Goal: Find contact information: Find contact information

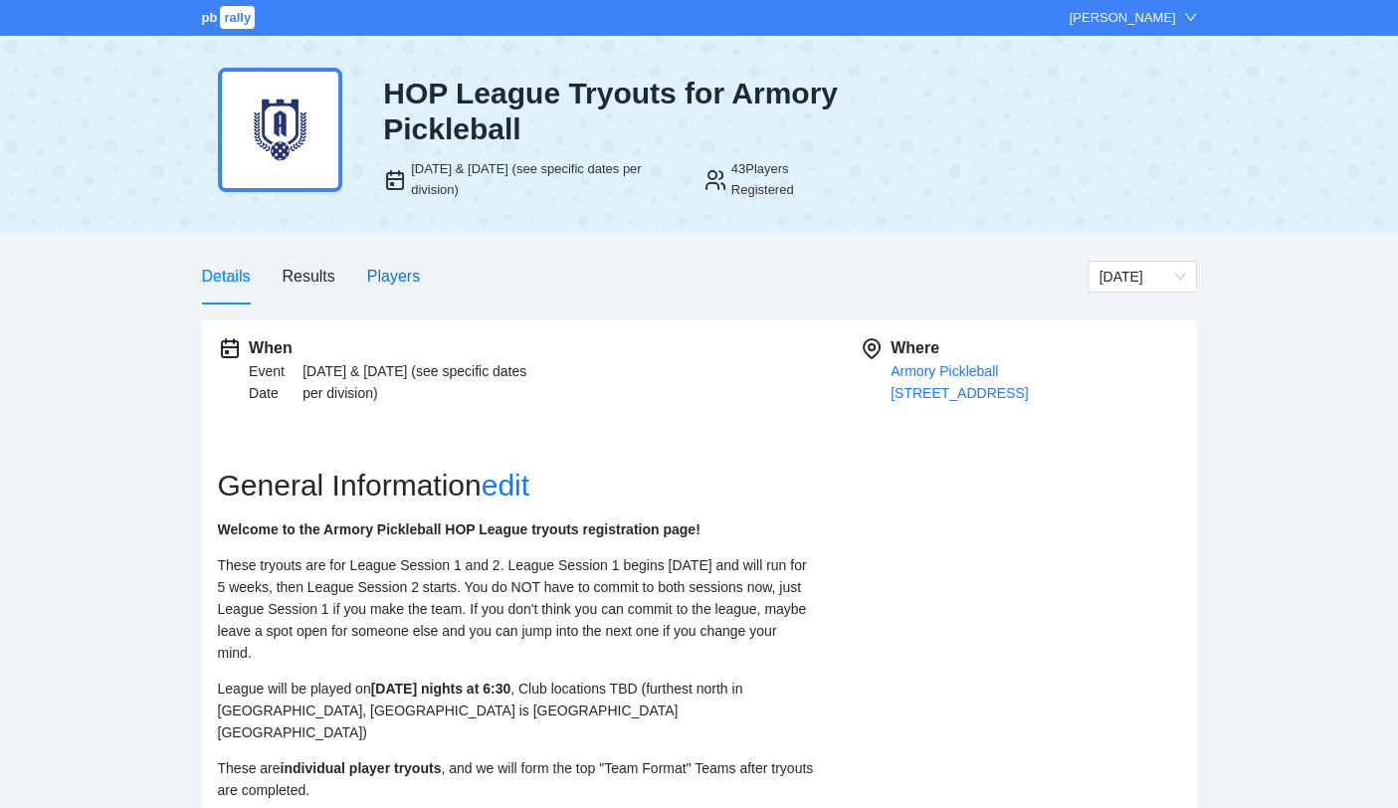
click at [381, 275] on div "Players" at bounding box center [393, 276] width 53 height 25
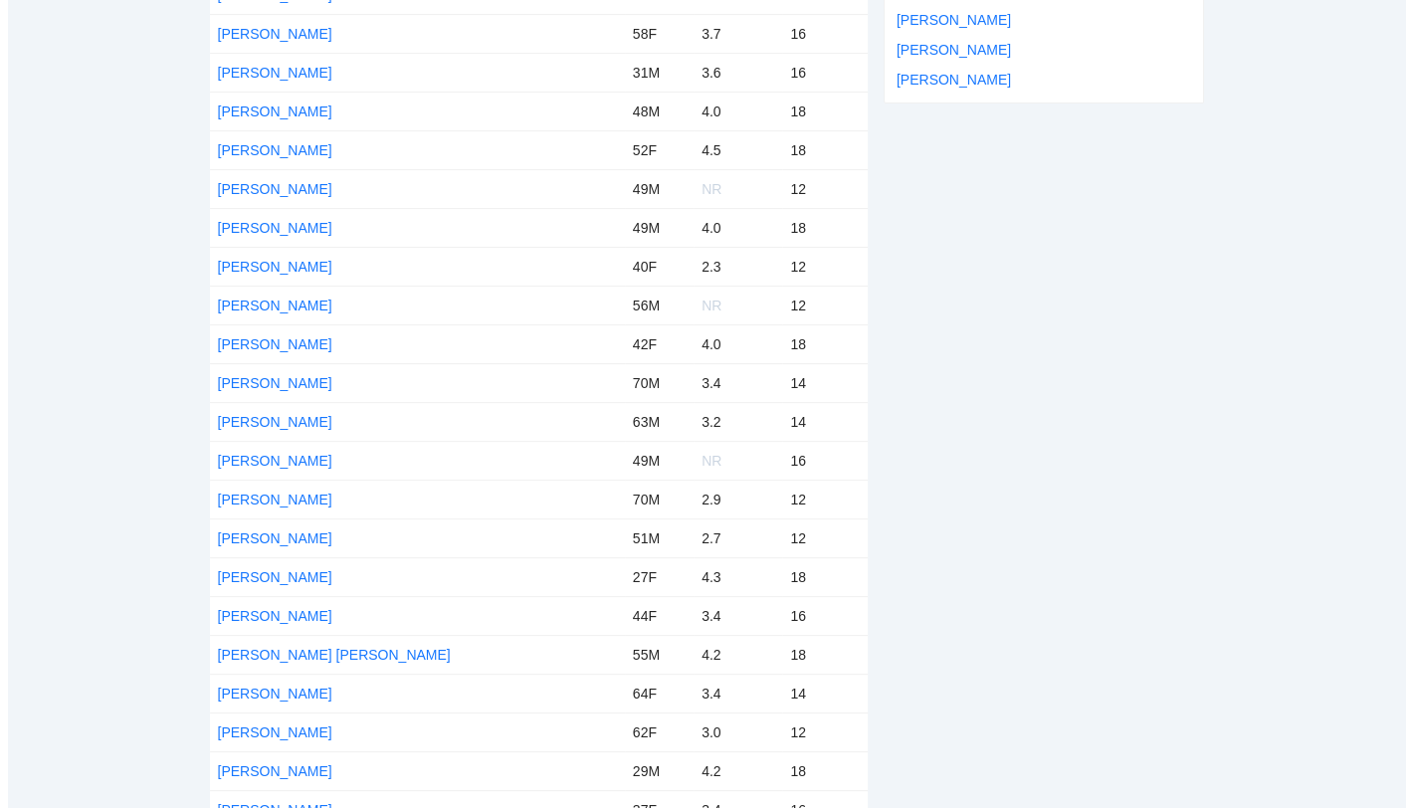
scroll to position [901, 0]
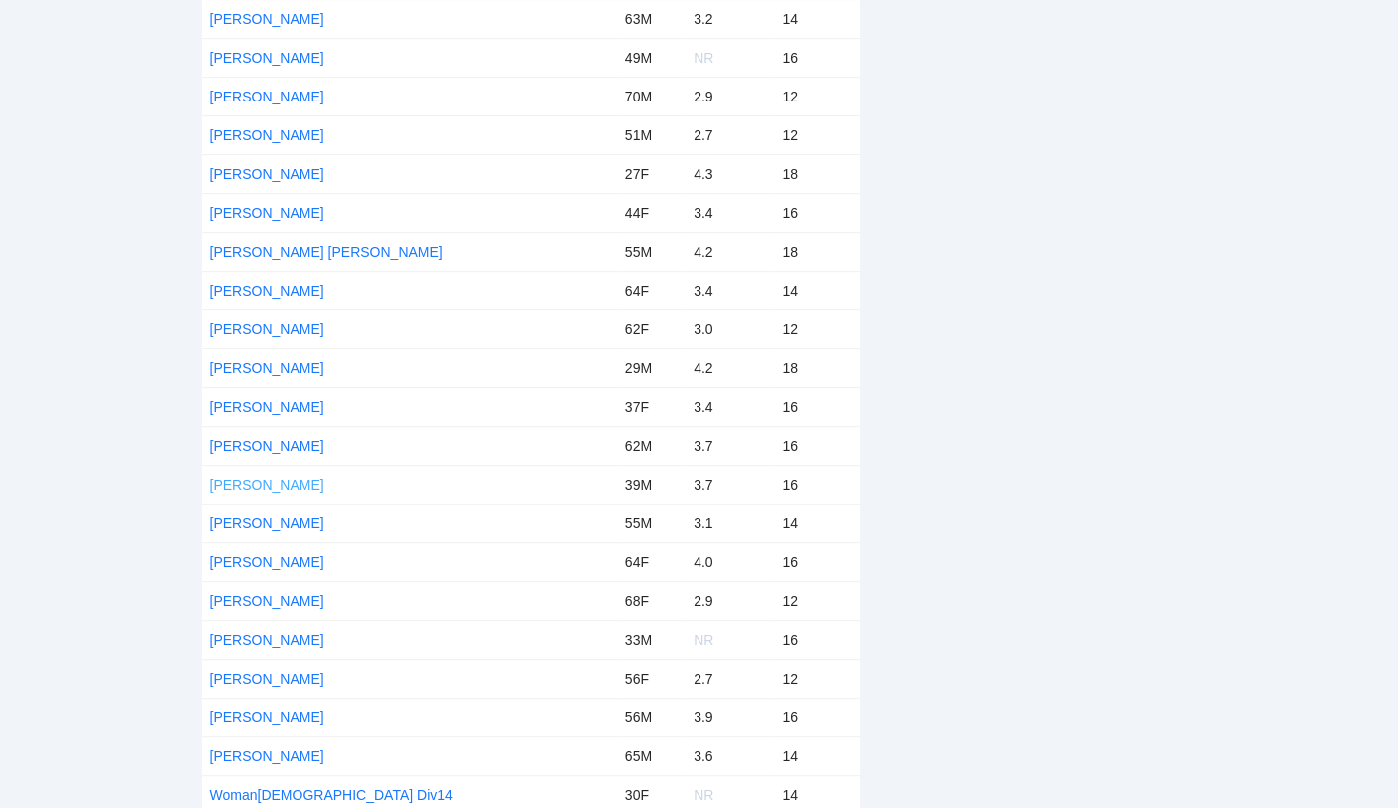
click at [263, 479] on link "[PERSON_NAME]" at bounding box center [267, 485] width 114 height 16
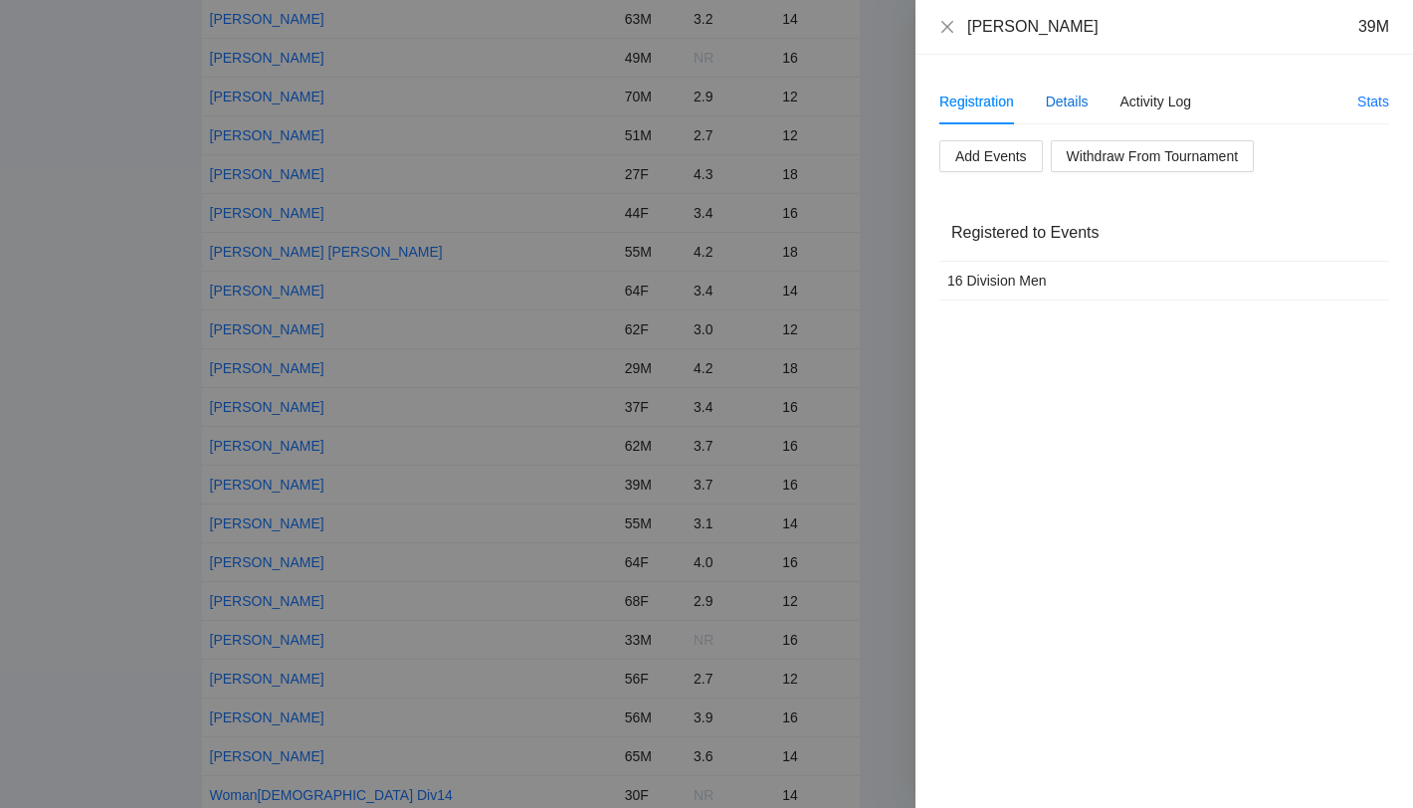
click at [1077, 97] on div "Details" at bounding box center [1067, 102] width 43 height 22
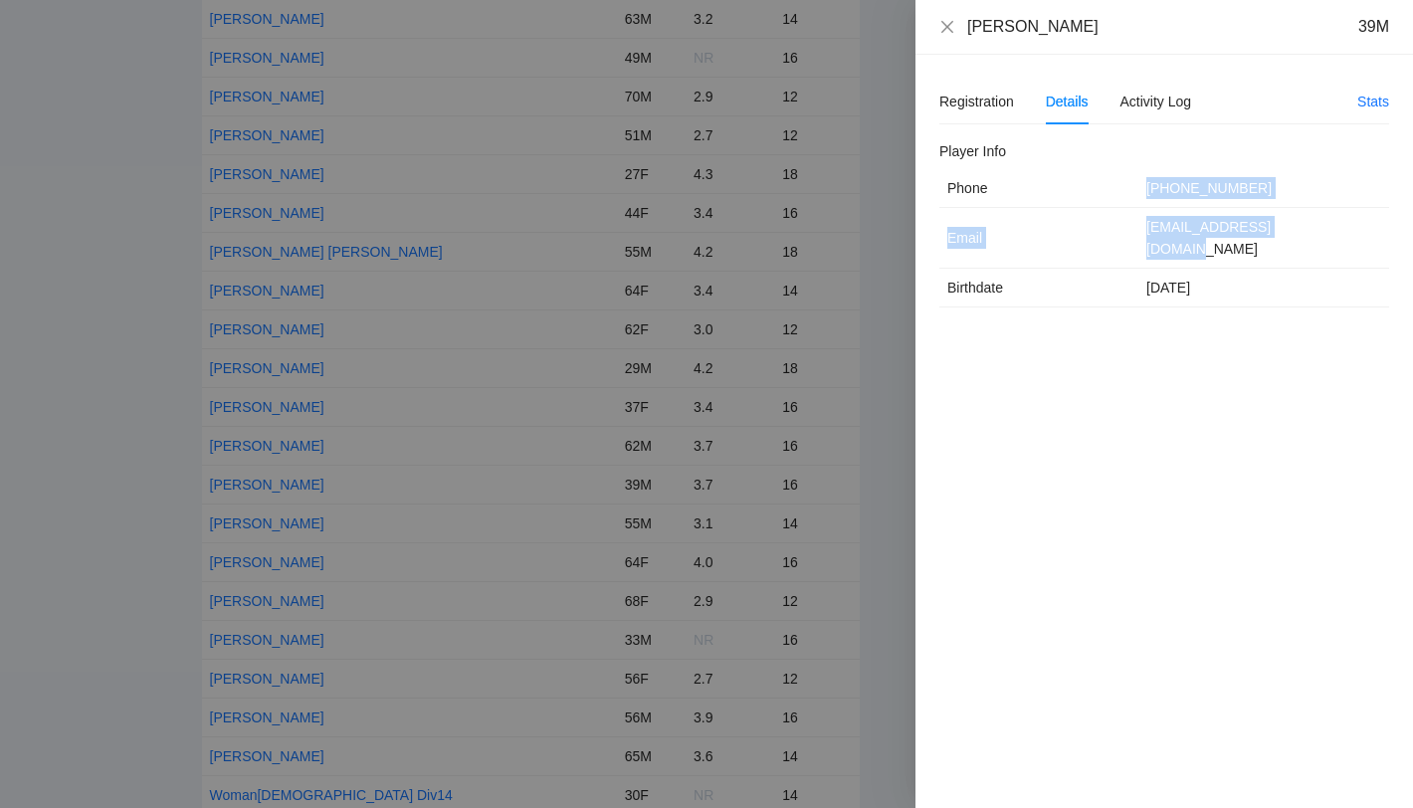
drag, startPoint x: 1314, startPoint y: 224, endPoint x: 1148, endPoint y: 187, distance: 169.3
click at [1148, 187] on tbody "Phone [PHONE_NUMBER] Email [EMAIL_ADDRESS][DOMAIN_NAME] Birthdate [DEMOGRAPHIC_…" at bounding box center [1164, 238] width 450 height 138
copy tbody "[PHONE_NUMBER] Email [EMAIL_ADDRESS][DOMAIN_NAME]"
